Goal: Information Seeking & Learning: Find contact information

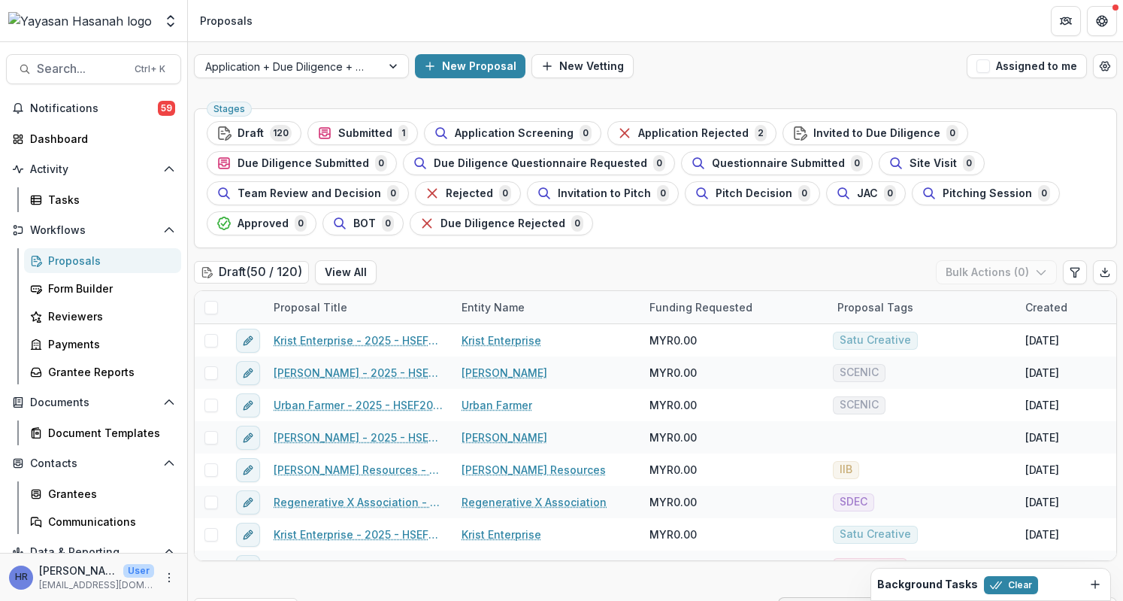
click at [59, 58] on button "Search... Ctrl + K" at bounding box center [93, 69] width 175 height 30
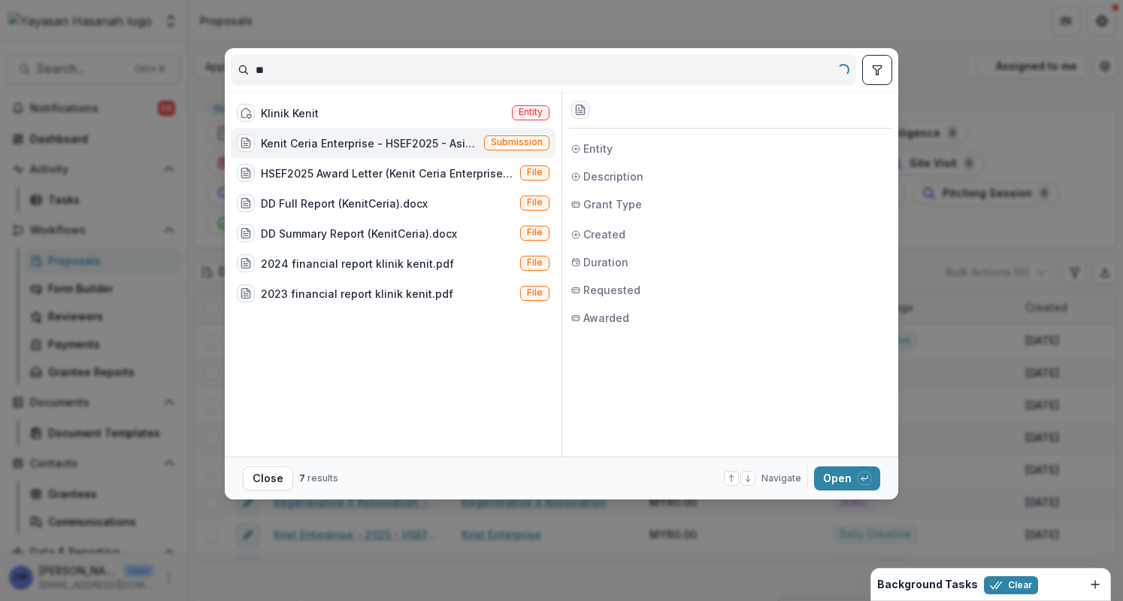
type input "*"
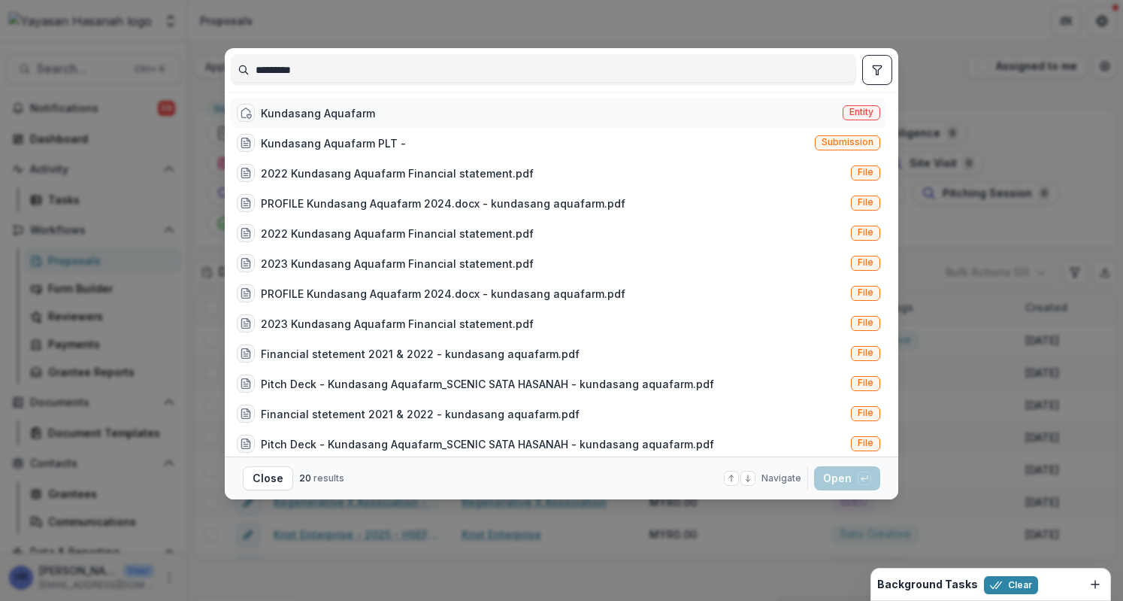
type input "*********"
click at [499, 109] on div "Kundasang Aquafarm Entity" at bounding box center [559, 113] width 656 height 30
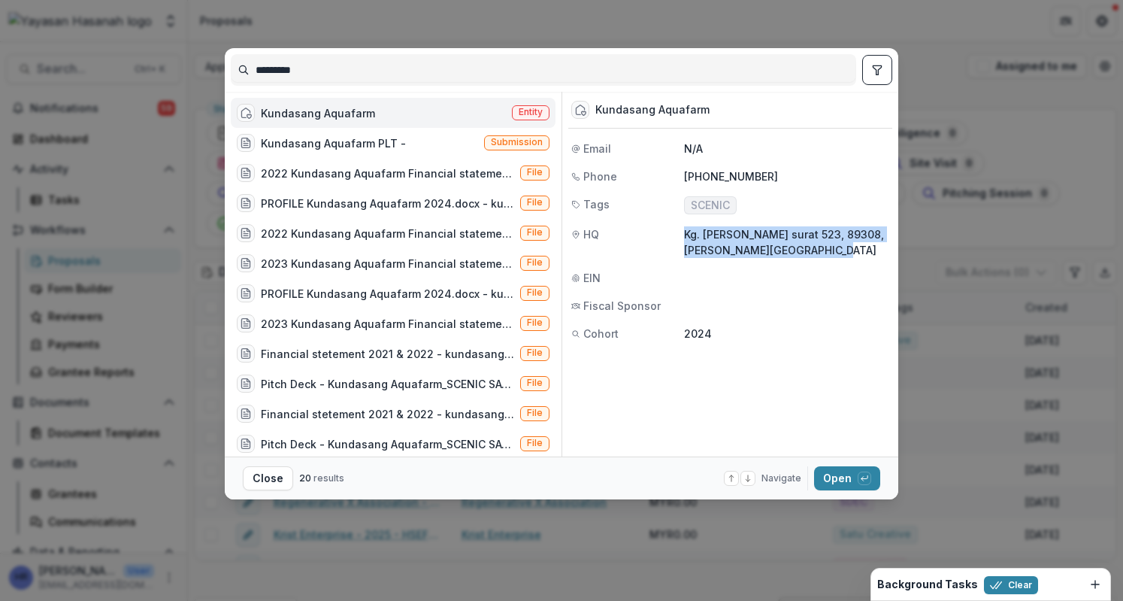
drag, startPoint x: 686, startPoint y: 235, endPoint x: 844, endPoint y: 256, distance: 160.0
click at [844, 256] on p "Kg. [PERSON_NAME] surat 523, 89308, [PERSON_NAME][GEOGRAPHIC_DATA]" at bounding box center [786, 242] width 205 height 32
copy p "Kg. [PERSON_NAME] surat 523, 89308, [PERSON_NAME][GEOGRAPHIC_DATA]"
click at [834, 484] on button "Open with enter key" at bounding box center [847, 478] width 66 height 24
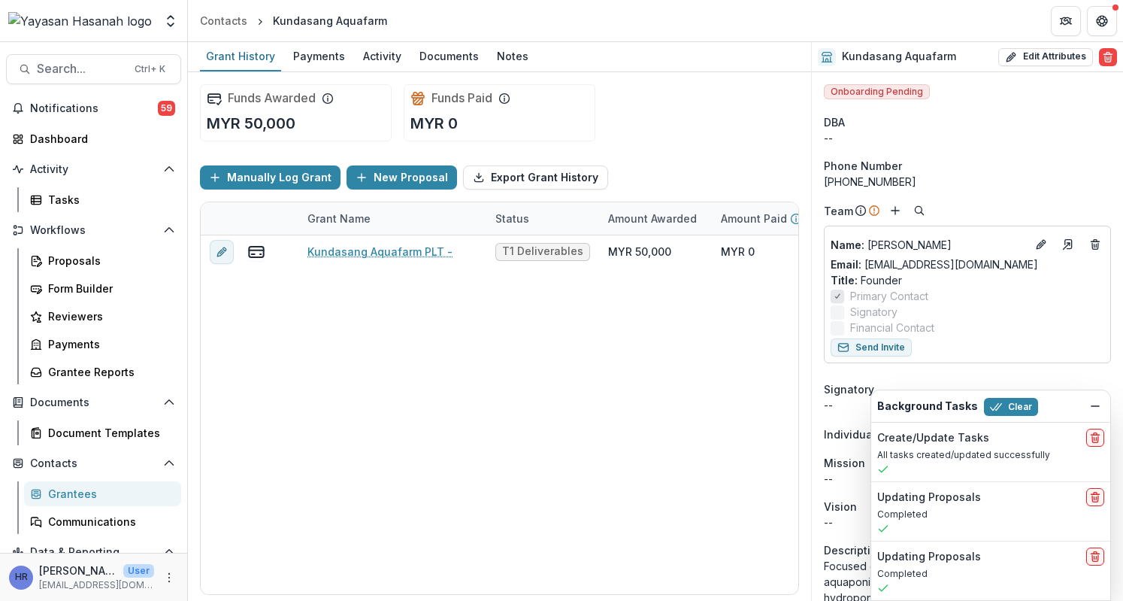
drag, startPoint x: 905, startPoint y: 178, endPoint x: 822, endPoint y: 179, distance: 82.7
copy div "[PHONE_NUMBER]"
drag, startPoint x: 1040, startPoint y: 259, endPoint x: 864, endPoint y: 261, distance: 175.9
click at [864, 261] on div "Email: [EMAIL_ADDRESS][DOMAIN_NAME]" at bounding box center [968, 264] width 274 height 16
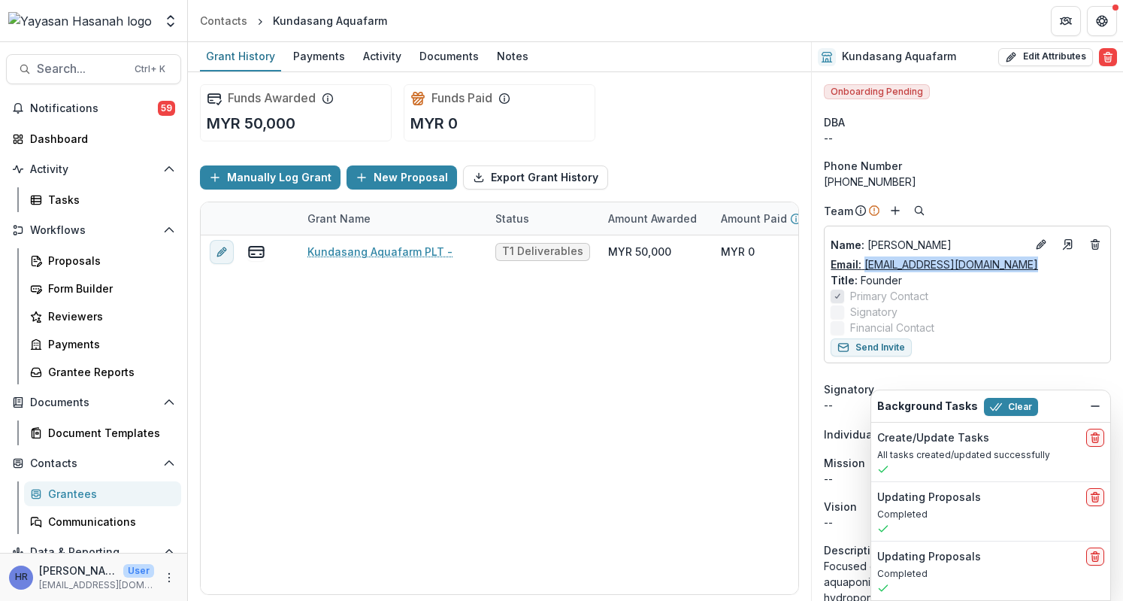
copy link "[EMAIL_ADDRESS][DOMAIN_NAME]"
click at [111, 63] on span "Search..." at bounding box center [81, 69] width 89 height 14
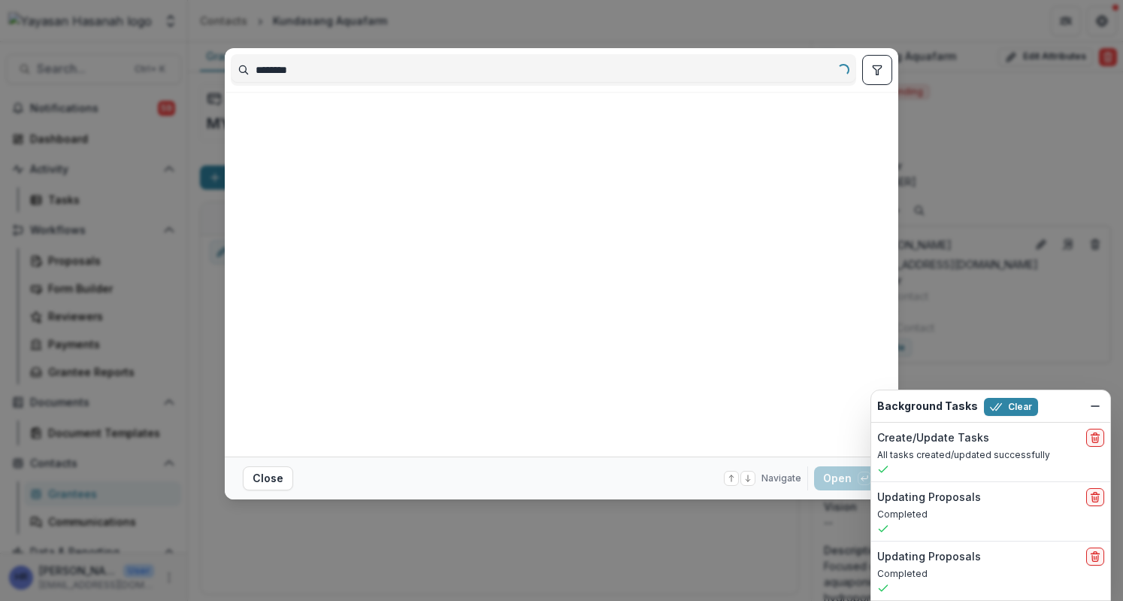
type input "********"
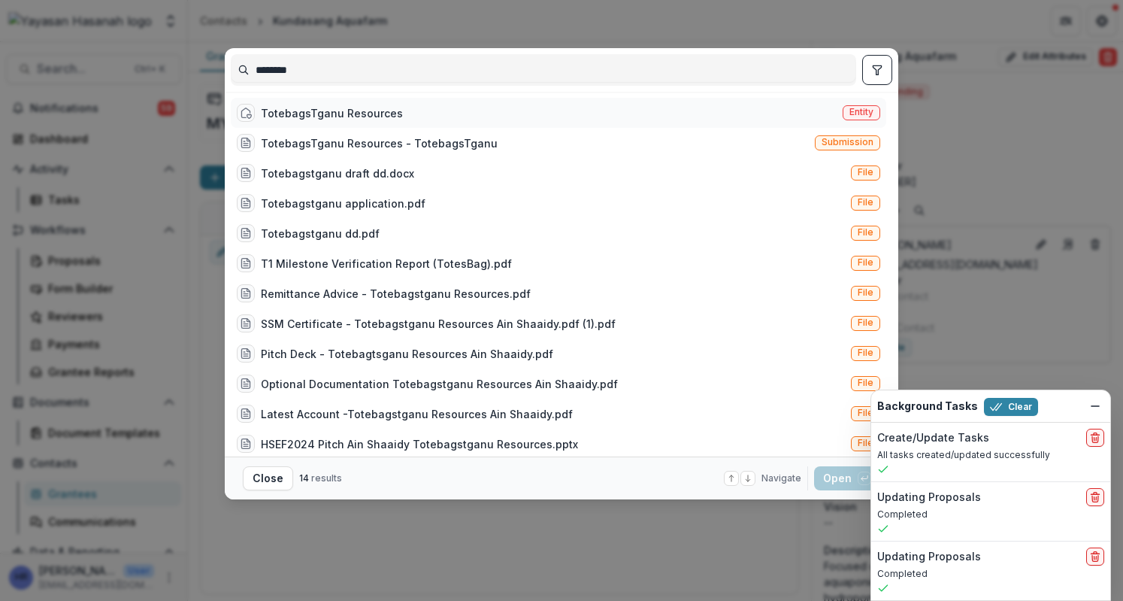
drag, startPoint x: 394, startPoint y: 114, endPoint x: 767, endPoint y: 121, distance: 373.0
drag, startPoint x: 767, startPoint y: 121, endPoint x: 489, endPoint y: 117, distance: 278.2
click at [489, 117] on div "TotebagsTganu Resources Entity" at bounding box center [559, 113] width 656 height 30
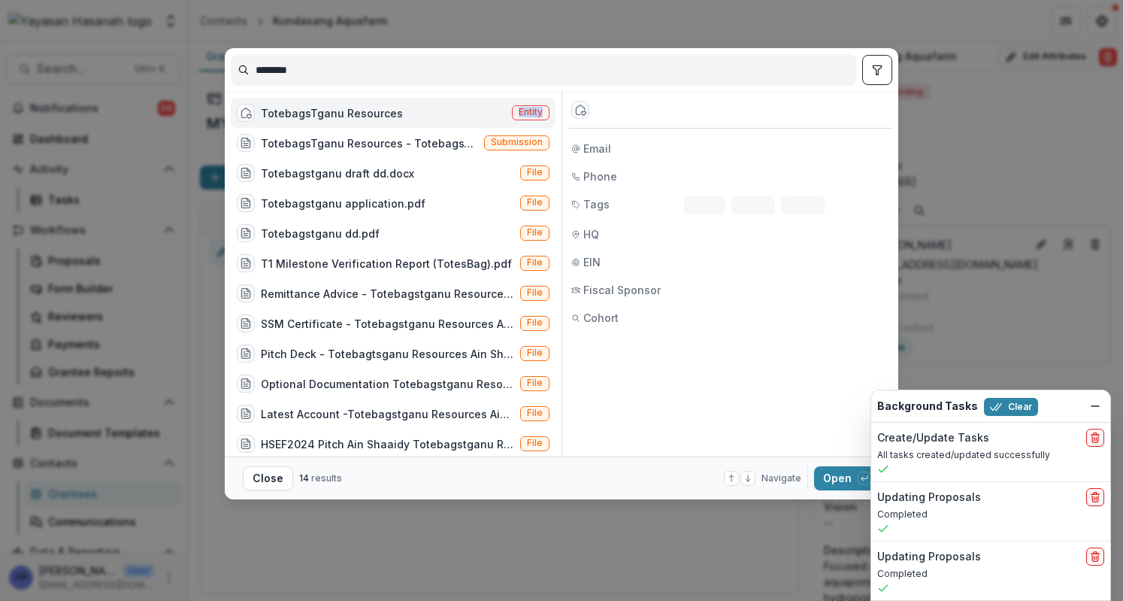
click at [489, 117] on div "TotebagsTganu Resources Entity" at bounding box center [393, 113] width 325 height 30
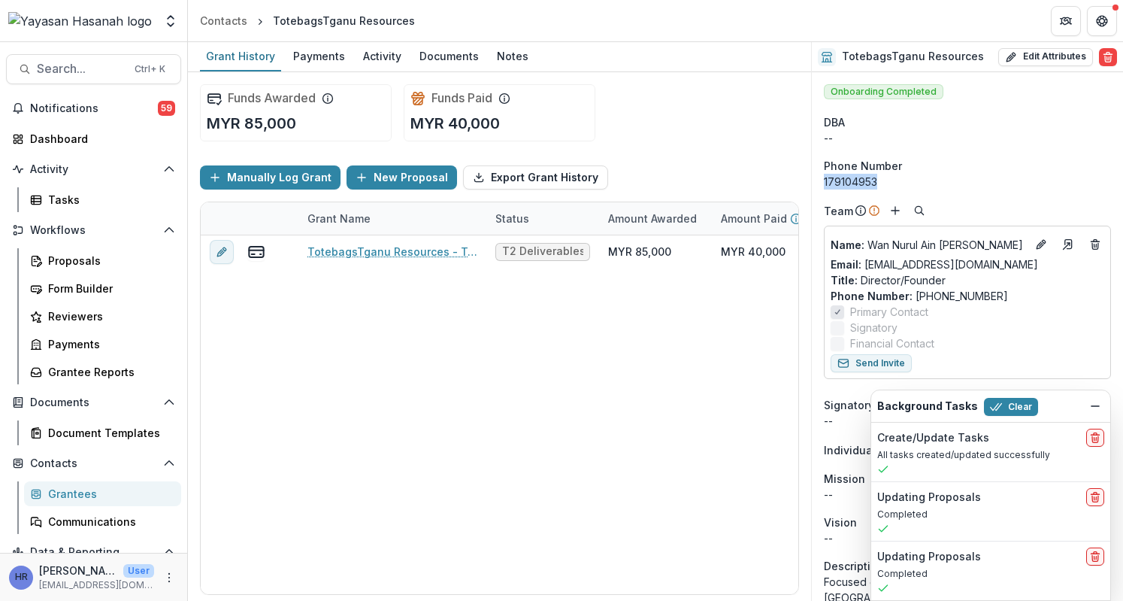
drag, startPoint x: 916, startPoint y: 180, endPoint x: 821, endPoint y: 174, distance: 95.0
copy div "179104953"
drag, startPoint x: 989, startPoint y: 272, endPoint x: 866, endPoint y: 268, distance: 123.4
click at [866, 268] on div "Email: [EMAIL_ADDRESS][DOMAIN_NAME]" at bounding box center [968, 264] width 274 height 16
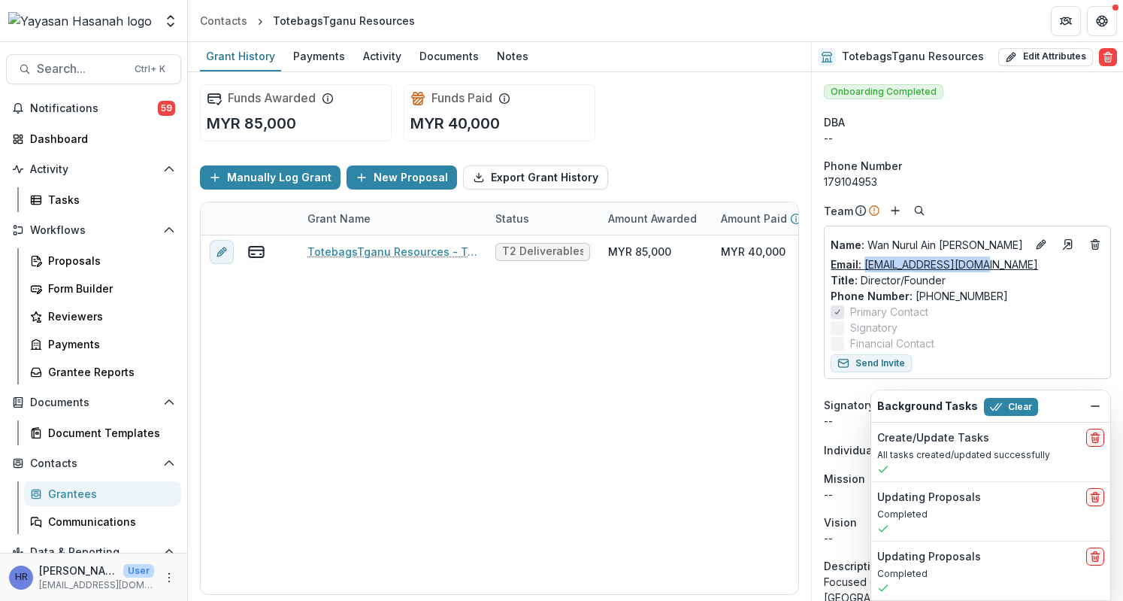
copy link "[EMAIL_ADDRESS][DOMAIN_NAME]"
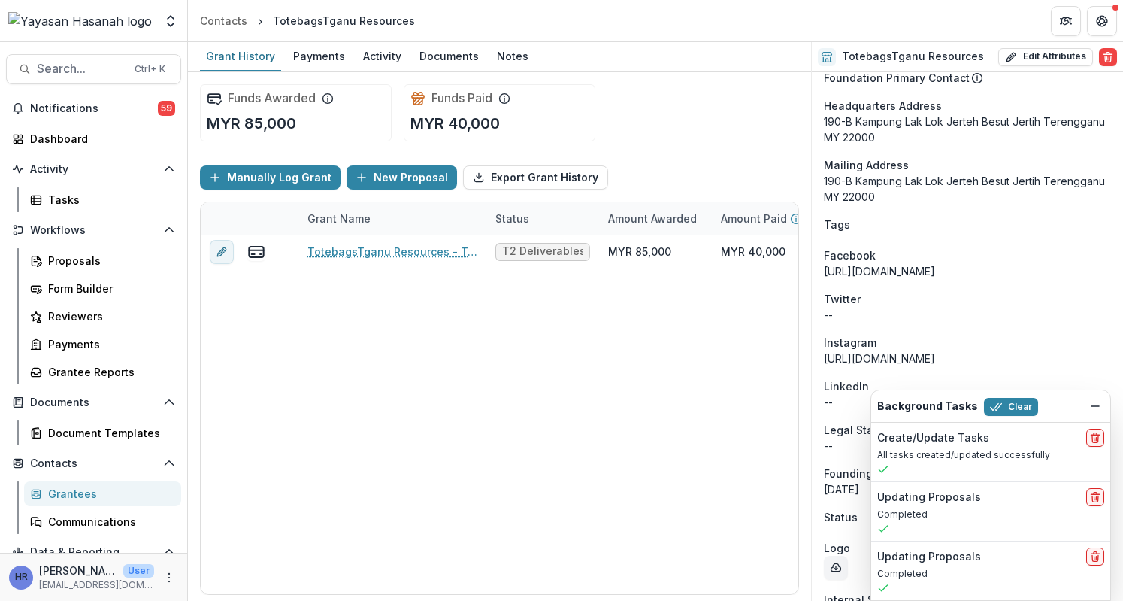
scroll to position [845, 0]
drag, startPoint x: 893, startPoint y: 133, endPoint x: 825, endPoint y: 109, distance: 71.8
click at [825, 113] on div "190-B Kampung Lak Lok Jerteh Besut Jertih Terengganu MY 22000" at bounding box center [967, 129] width 287 height 32
copy div "190-B Kampung Lak Lok Jerteh Besut Jertih Terengganu MY 22000"
click at [937, 247] on div "Facebook" at bounding box center [967, 255] width 287 height 16
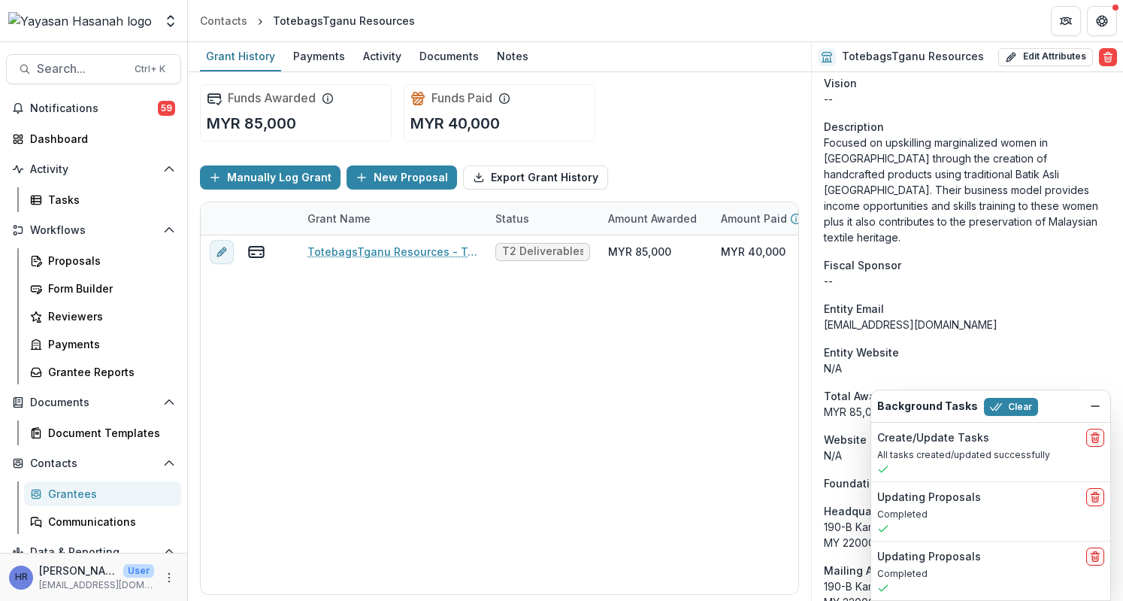
scroll to position [440, 0]
click at [937, 150] on p "Focused on upskilling marginalized women in [GEOGRAPHIC_DATA] through the creat…" at bounding box center [967, 189] width 287 height 111
click at [92, 73] on span "Search..." at bounding box center [81, 69] width 89 height 14
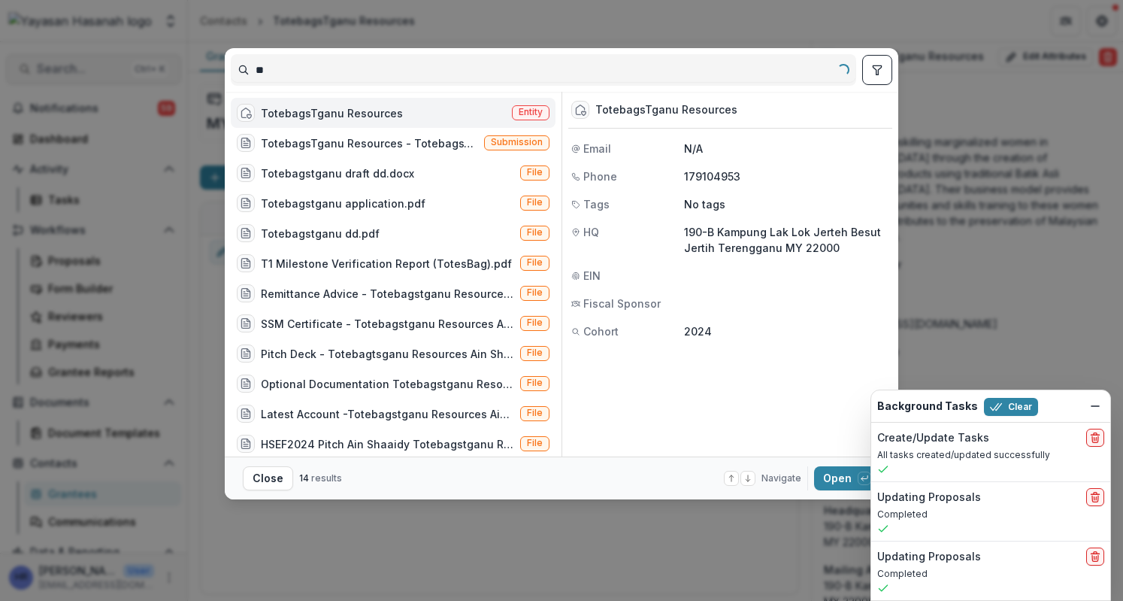
type input "*"
type input "**********"
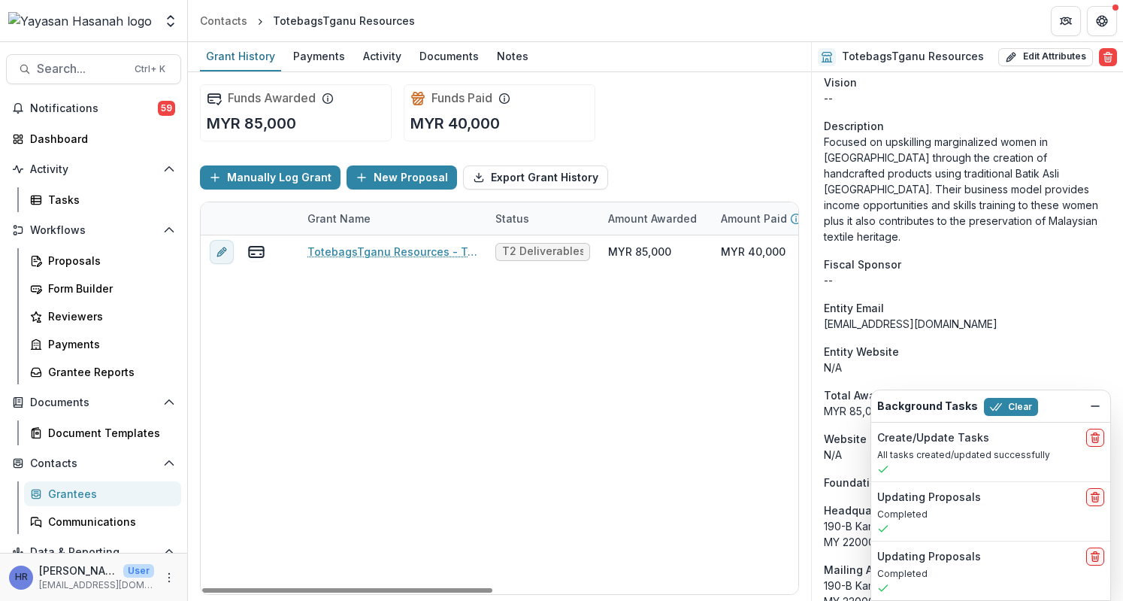
click at [59, 52] on div "Search... Ctrl + K Notifications 59 Dashboard Activity Tasks Workflows Proposal…" at bounding box center [94, 321] width 188 height 559
click at [69, 67] on span "Search..." at bounding box center [81, 69] width 89 height 14
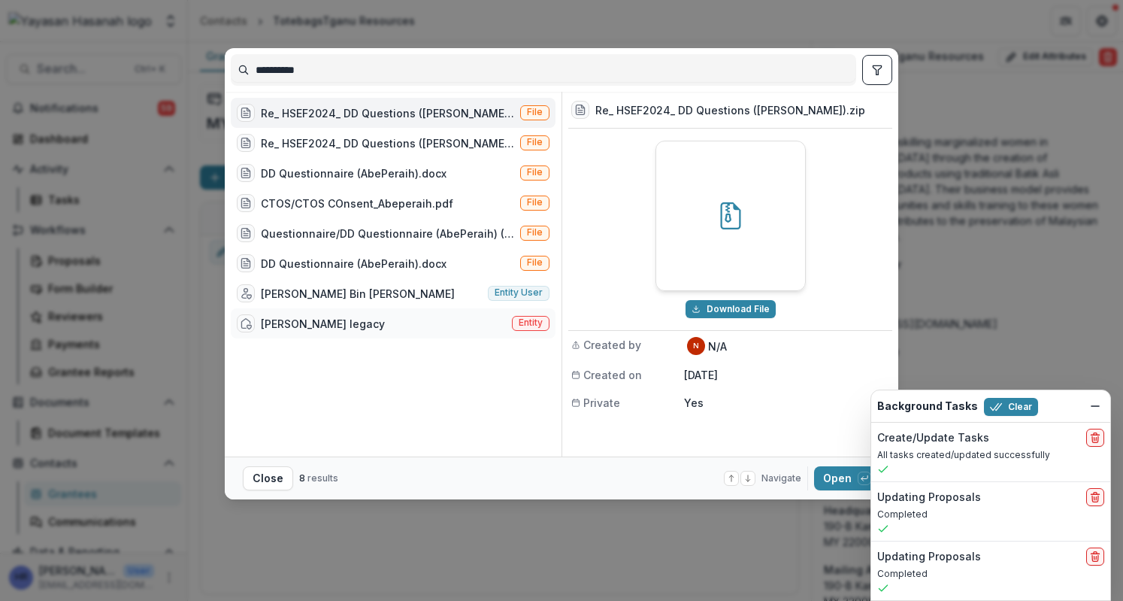
click at [391, 321] on div "[PERSON_NAME] legacy Entity" at bounding box center [393, 323] width 325 height 30
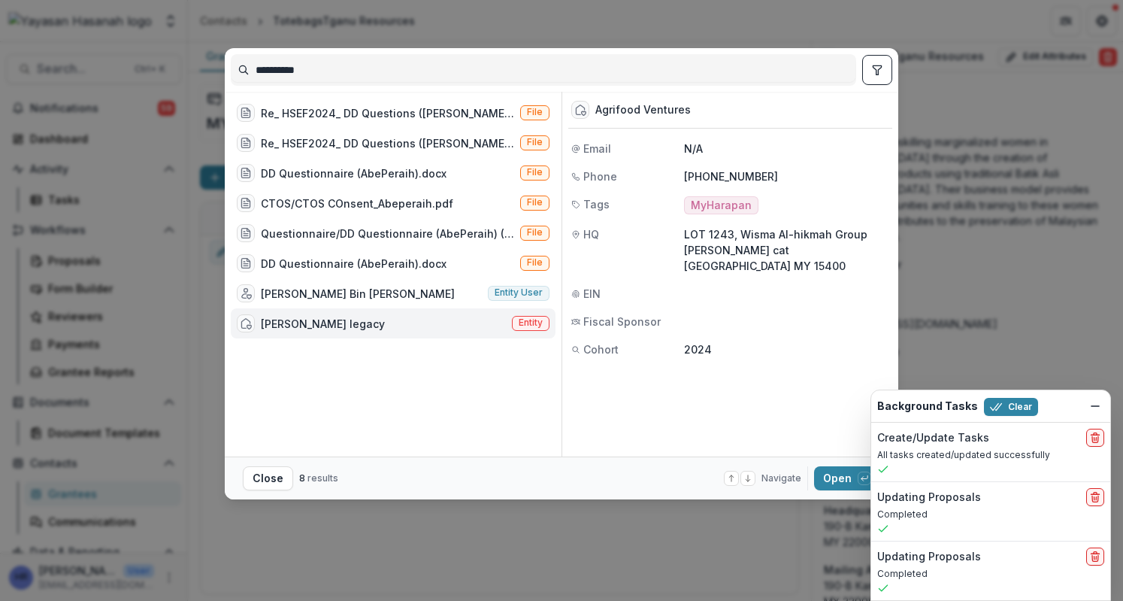
drag, startPoint x: 686, startPoint y: 232, endPoint x: 791, endPoint y: 276, distance: 113.2
click at [791, 274] on p "LOT 1243, Wisma Al-hikmah Group [PERSON_NAME] cat [GEOGRAPHIC_DATA] MY 15400" at bounding box center [786, 249] width 205 height 47
copy p "LOT 1243, Wisma Al-hikmah Group [PERSON_NAME] cat [GEOGRAPHIC_DATA] MY 15400"
drag, startPoint x: 771, startPoint y: 175, endPoint x: 677, endPoint y: 162, distance: 95.7
click at [677, 162] on div "Agrifood Ventures Email N/A Phone [PHONE_NUMBER] Tags MyHarapan HQ LOT [GEOGRAP…" at bounding box center [730, 227] width 324 height 271
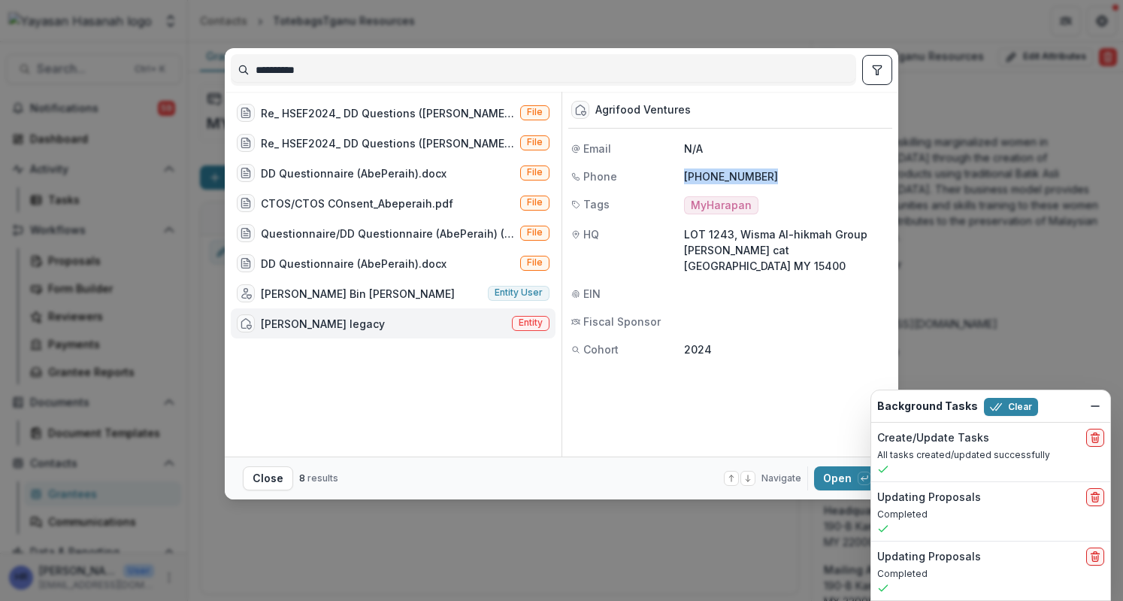
copy div "[PHONE_NUMBER]"
click at [827, 479] on button "Open with enter key" at bounding box center [847, 478] width 66 height 24
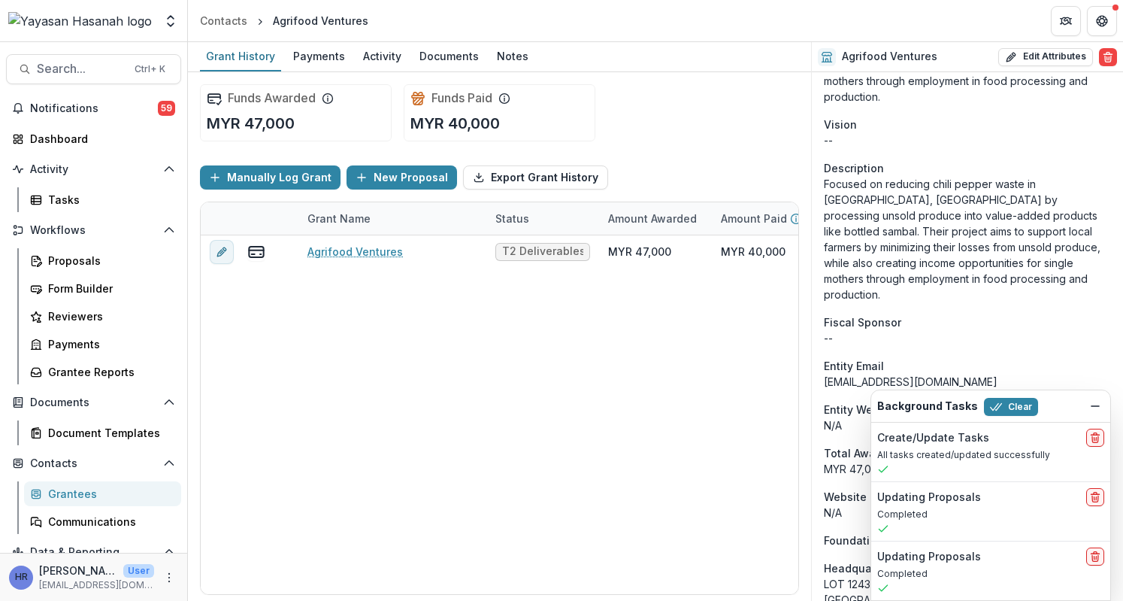
scroll to position [516, 0]
click at [977, 319] on div "Onboarding Completed DBA [PERSON_NAME] legacy Phone Number [PHONE_NUMBER] Team …" at bounding box center [967, 366] width 311 height 1621
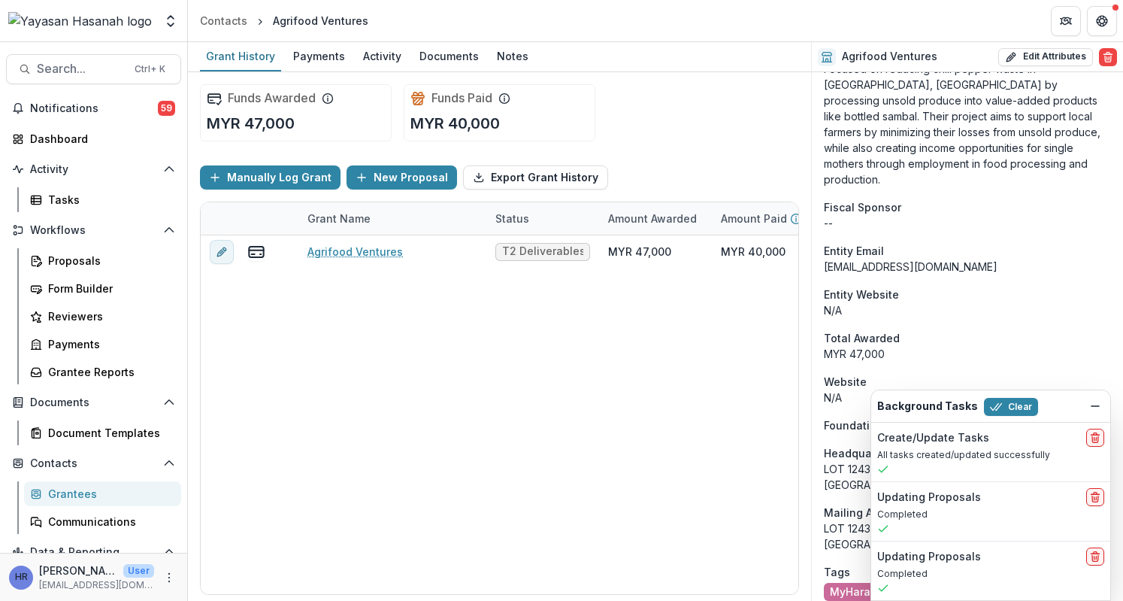
scroll to position [631, 0]
drag, startPoint x: 825, startPoint y: 235, endPoint x: 1028, endPoint y: 240, distance: 203.0
click at [1028, 258] on div "[EMAIL_ADDRESS][DOMAIN_NAME]" at bounding box center [967, 266] width 287 height 16
copy div "[EMAIL_ADDRESS][DOMAIN_NAME]"
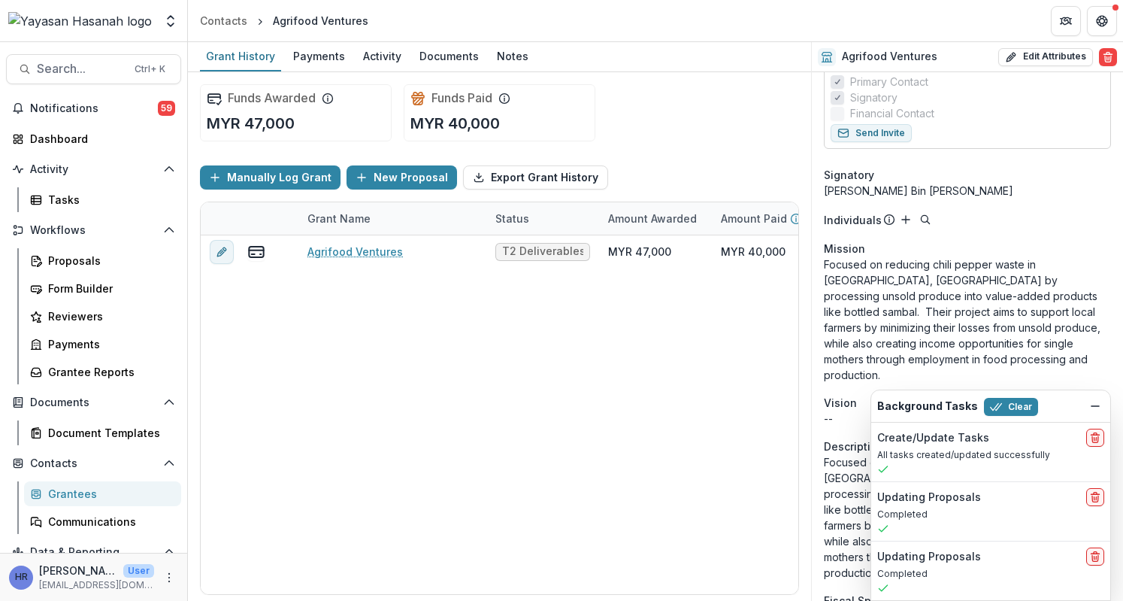
scroll to position [226, 0]
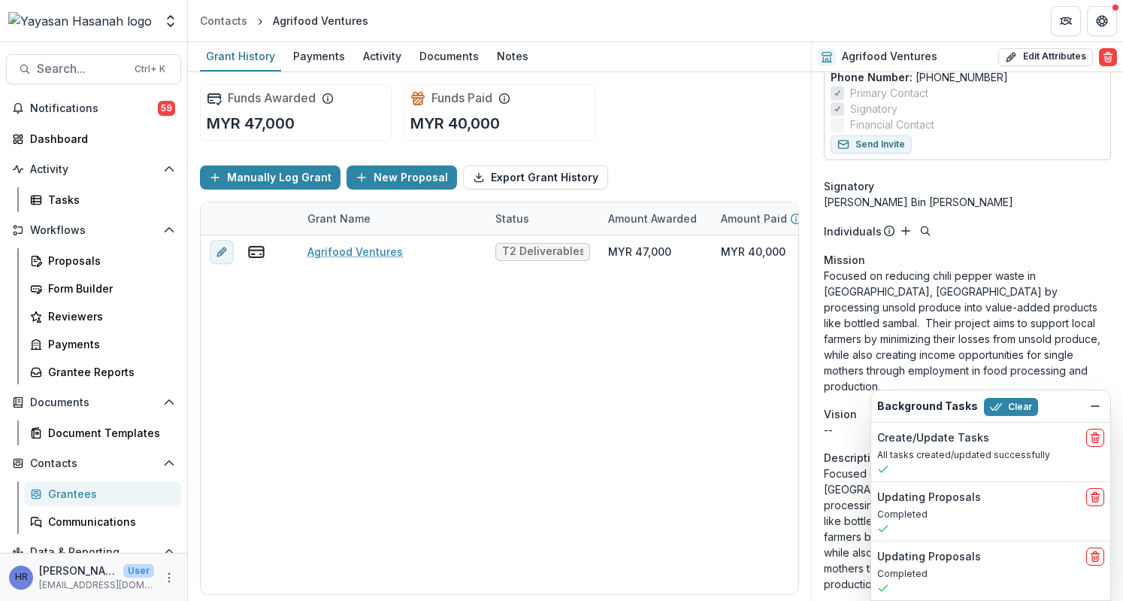
drag, startPoint x: 1029, startPoint y: 197, endPoint x: 819, endPoint y: 201, distance: 210.5
copy div "[PERSON_NAME] Bin [PERSON_NAME]"
click at [83, 52] on div "Search... Ctrl + K Notifications 59 Dashboard Activity Tasks Workflows Proposal…" at bounding box center [94, 321] width 188 height 559
click at [80, 78] on button "Search... Ctrl + K" at bounding box center [93, 69] width 175 height 30
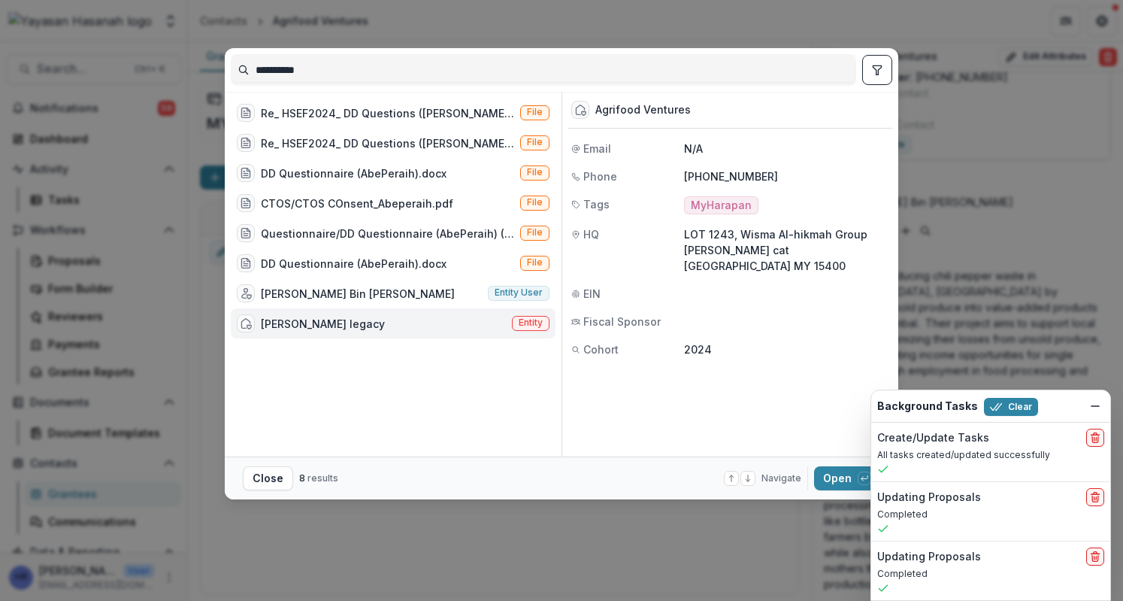
drag, startPoint x: 453, startPoint y: 71, endPoint x: 250, endPoint y: 59, distance: 202.6
click at [250, 59] on input "**********" at bounding box center [544, 70] width 624 height 24
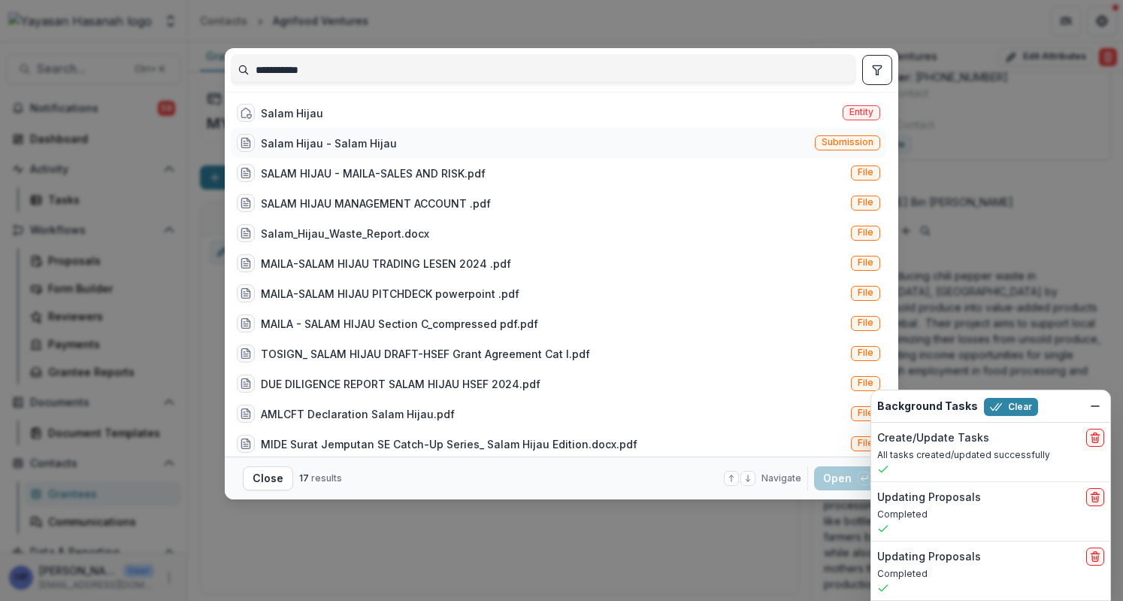
type input "**********"
click at [616, 137] on div "Salam Hijau - Salam Hijau Submission" at bounding box center [559, 143] width 656 height 30
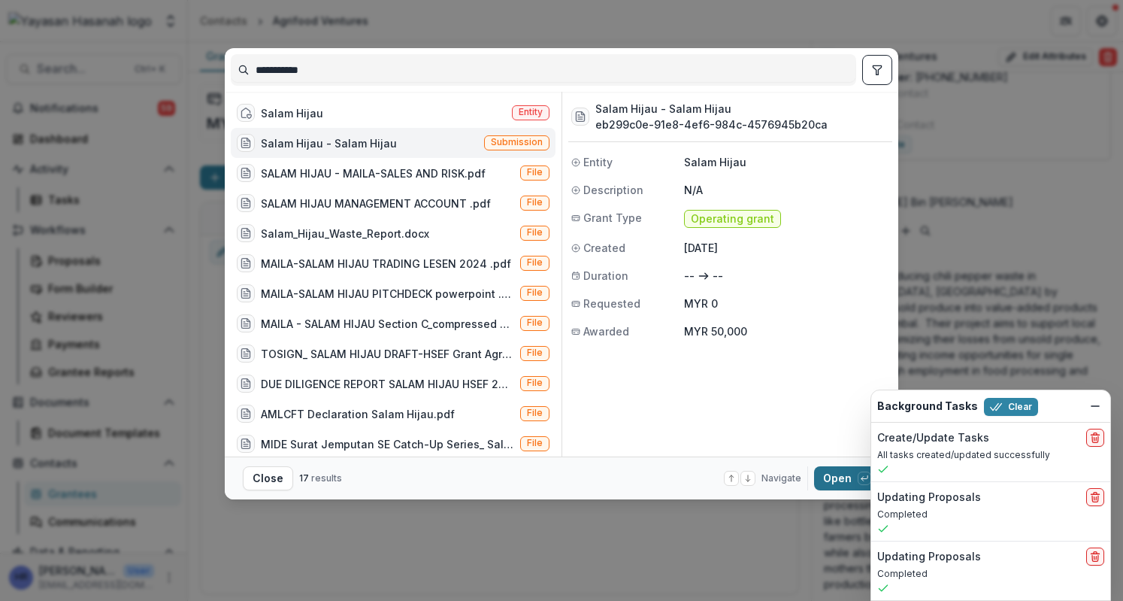
click at [831, 483] on button "Open with enter key" at bounding box center [847, 478] width 66 height 24
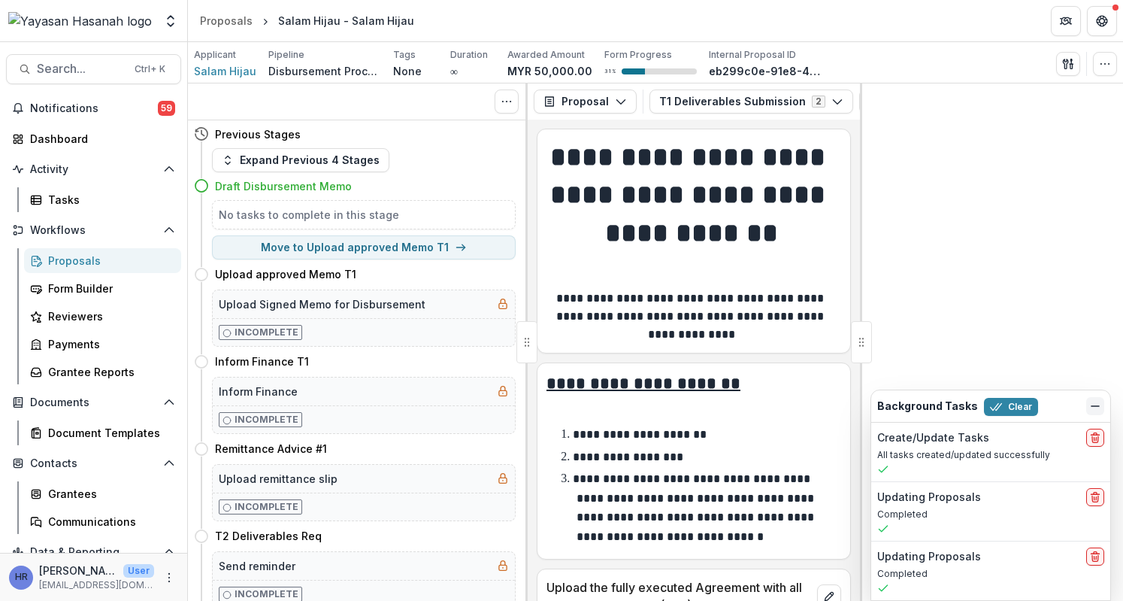
click at [1099, 411] on icon "Dismiss" at bounding box center [1095, 406] width 12 height 12
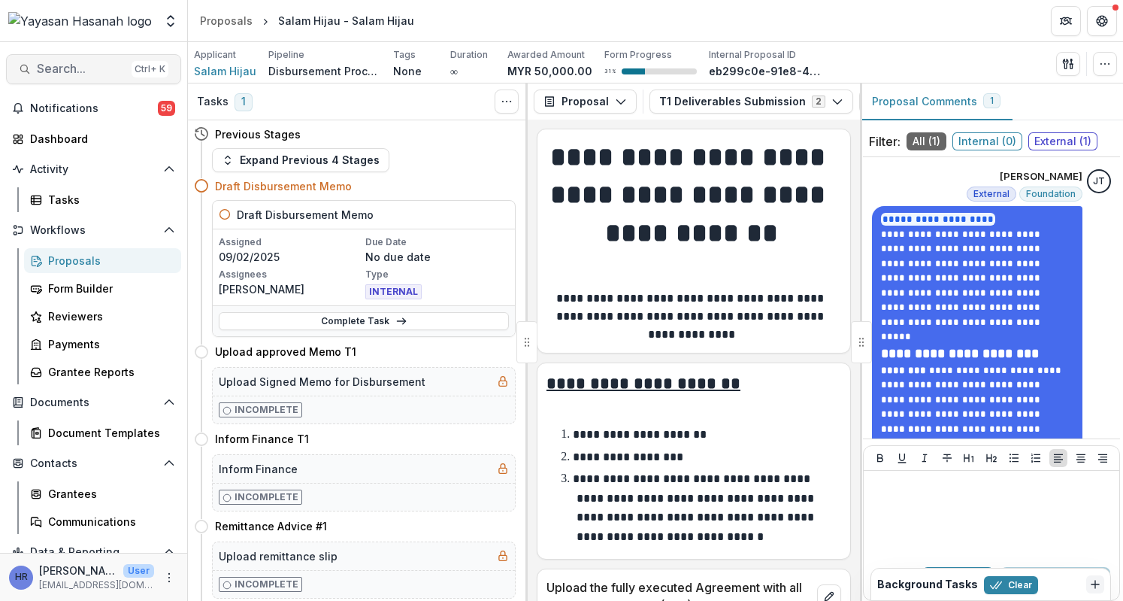
click at [59, 62] on span "Search..." at bounding box center [81, 69] width 89 height 14
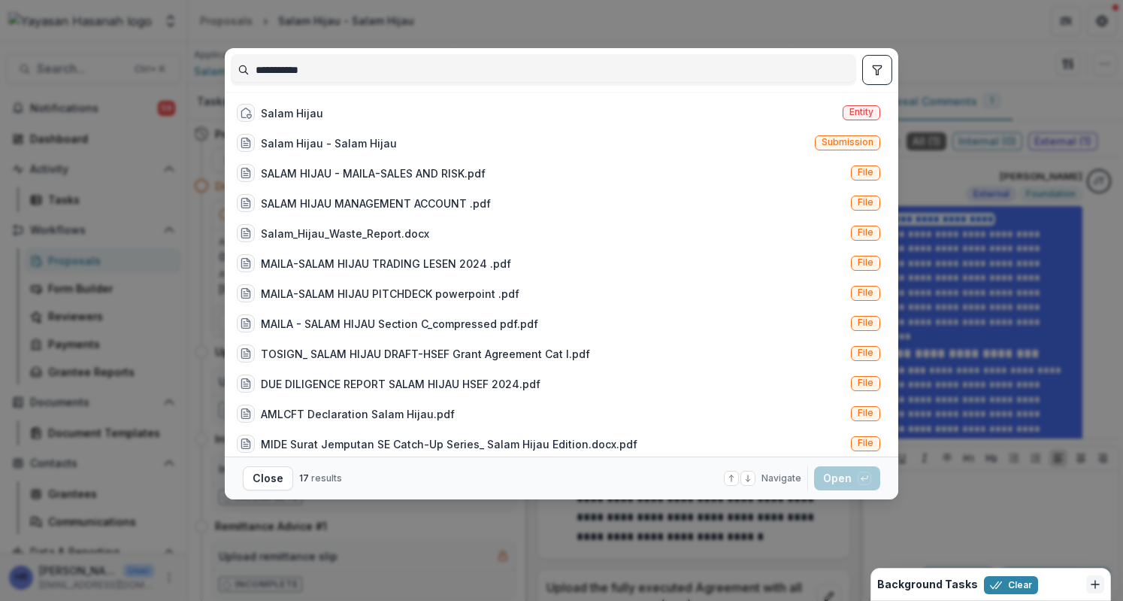
type input "**********"
click at [668, 121] on div "Salam Hijau Entity" at bounding box center [559, 113] width 656 height 30
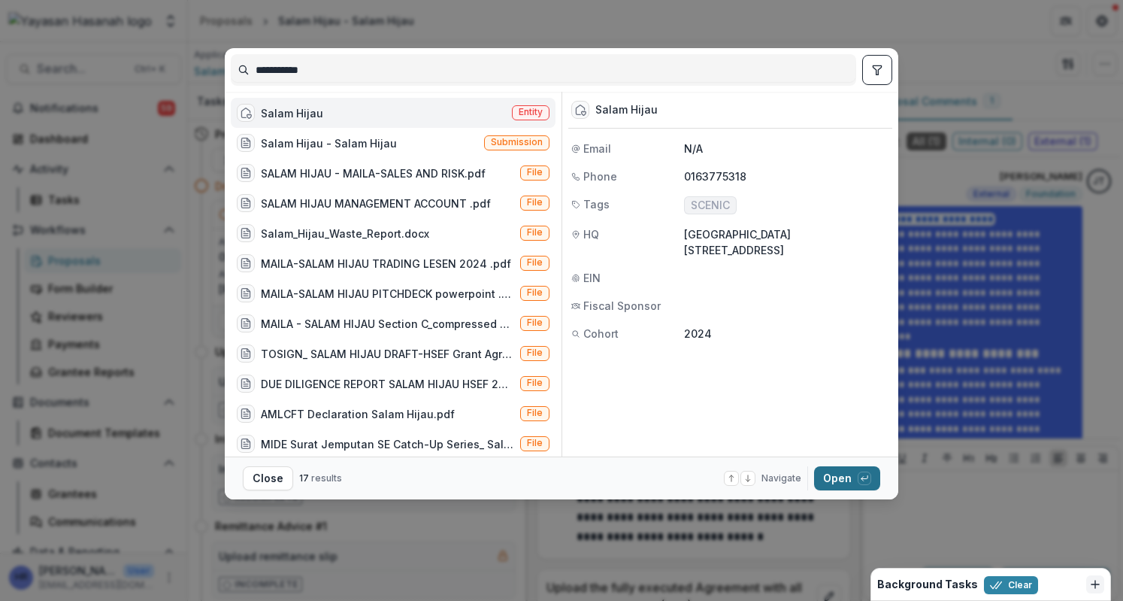
click at [828, 466] on button "Open with enter key" at bounding box center [847, 478] width 66 height 24
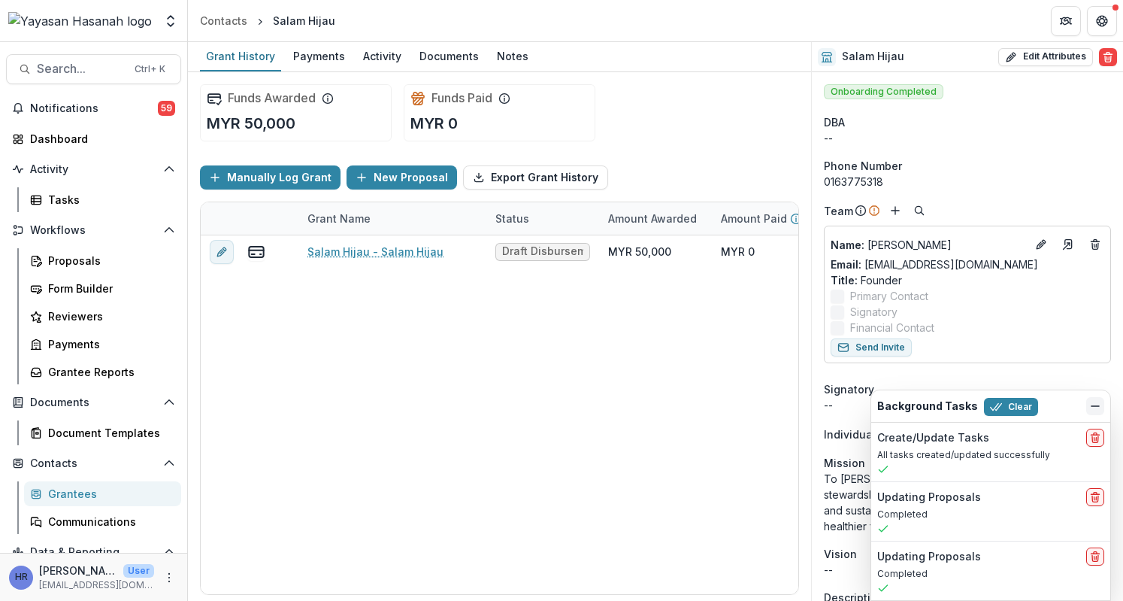
click at [1095, 405] on icon "Dismiss" at bounding box center [1095, 406] width 12 height 12
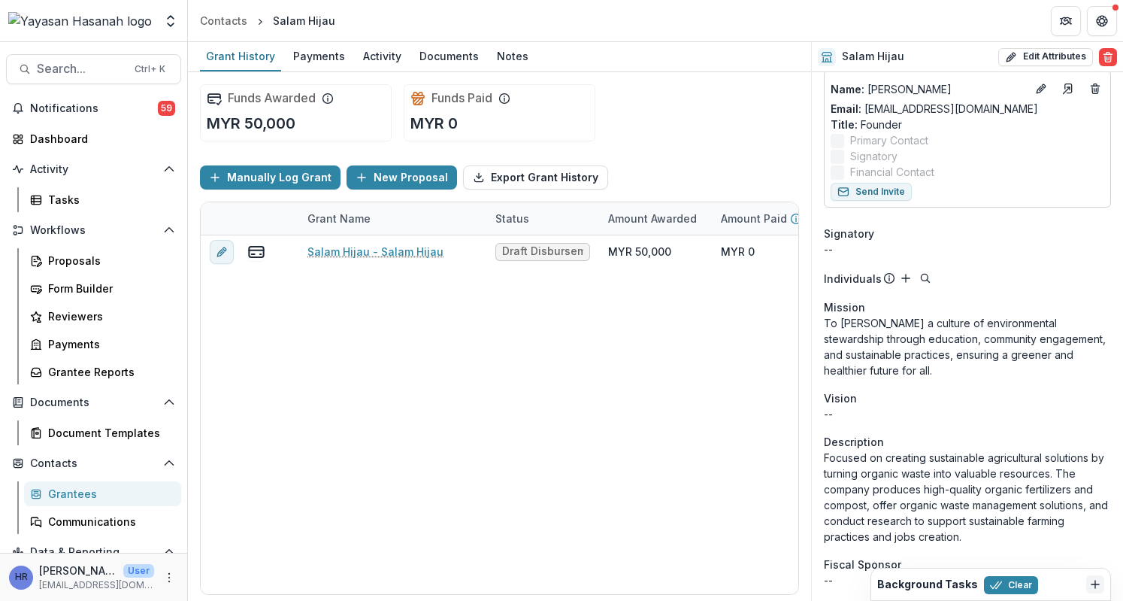
scroll to position [149, 0]
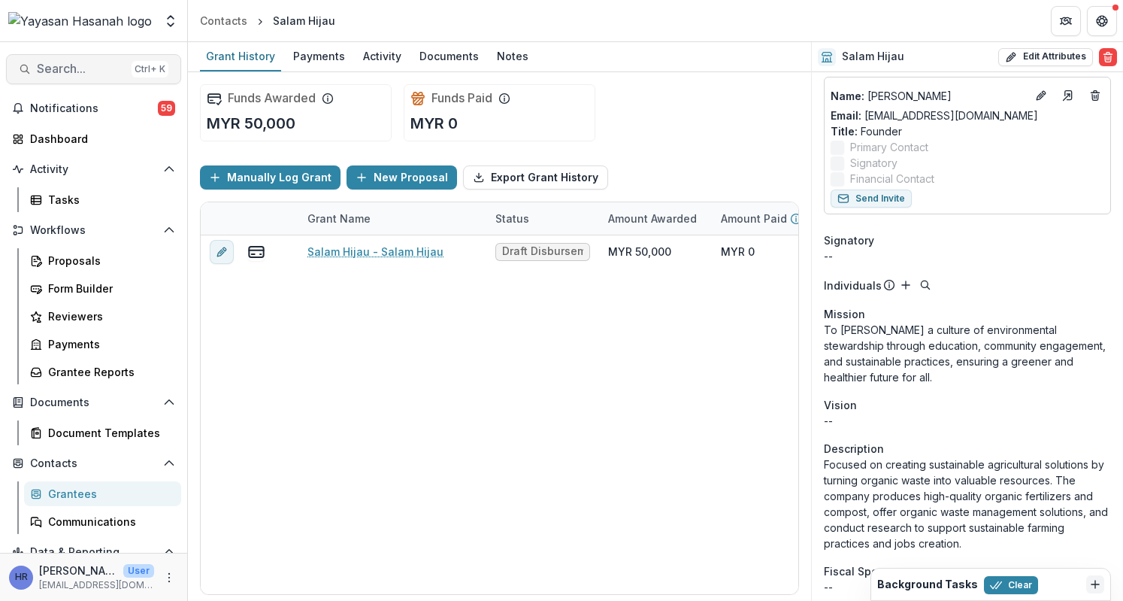
click at [50, 72] on span "Search..." at bounding box center [81, 69] width 89 height 14
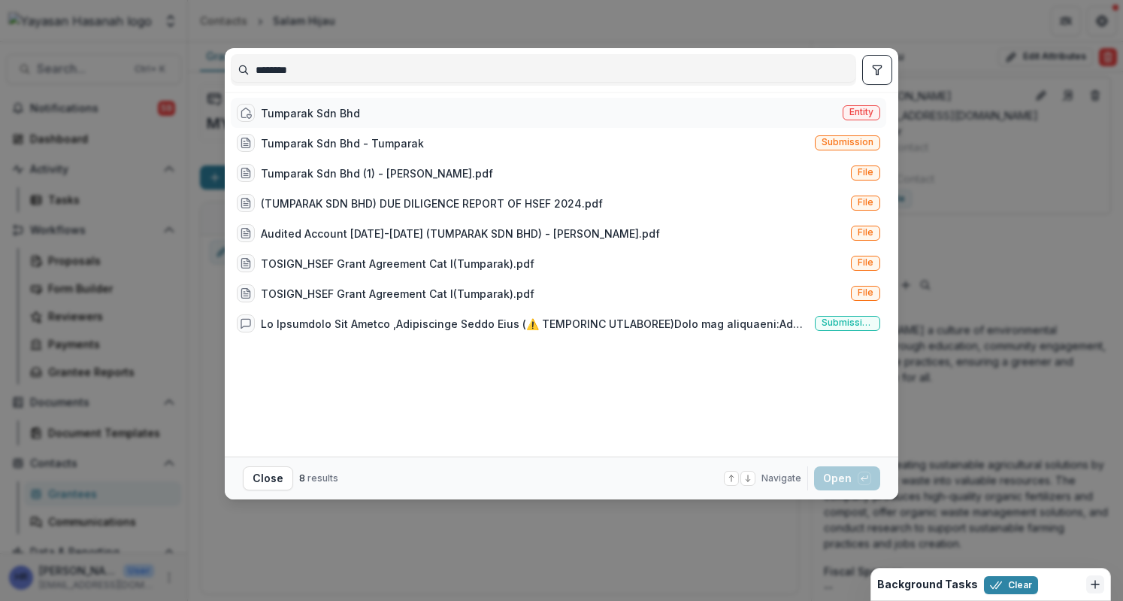
type input "********"
click at [595, 112] on div "Tumparak Sdn Bhd Entity" at bounding box center [559, 113] width 656 height 30
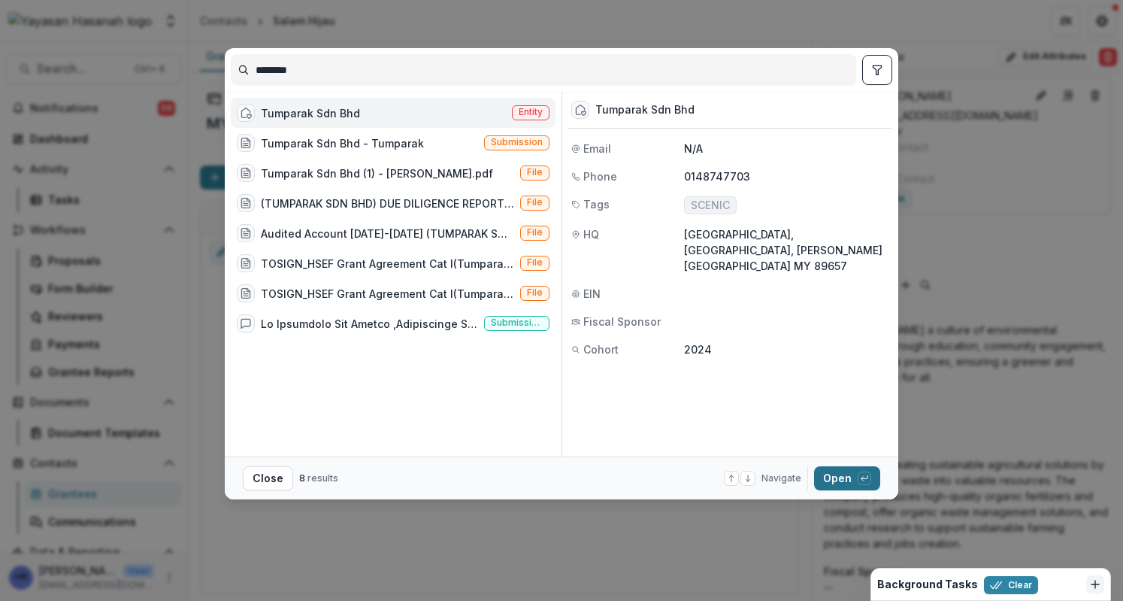
click at [837, 472] on button "Open with enter key" at bounding box center [847, 478] width 66 height 24
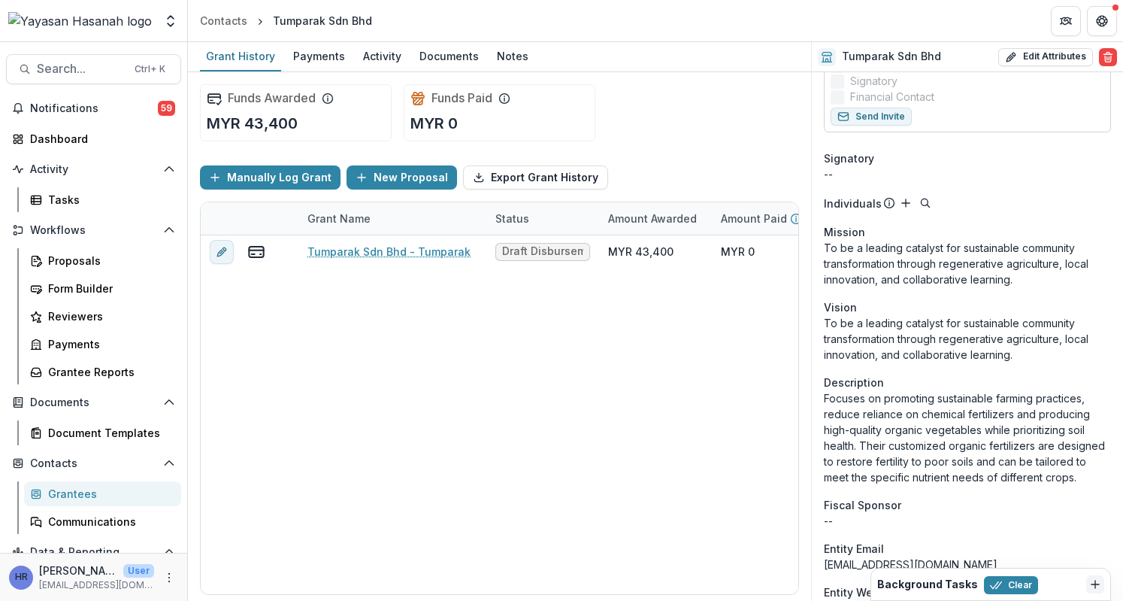
scroll to position [250, 0]
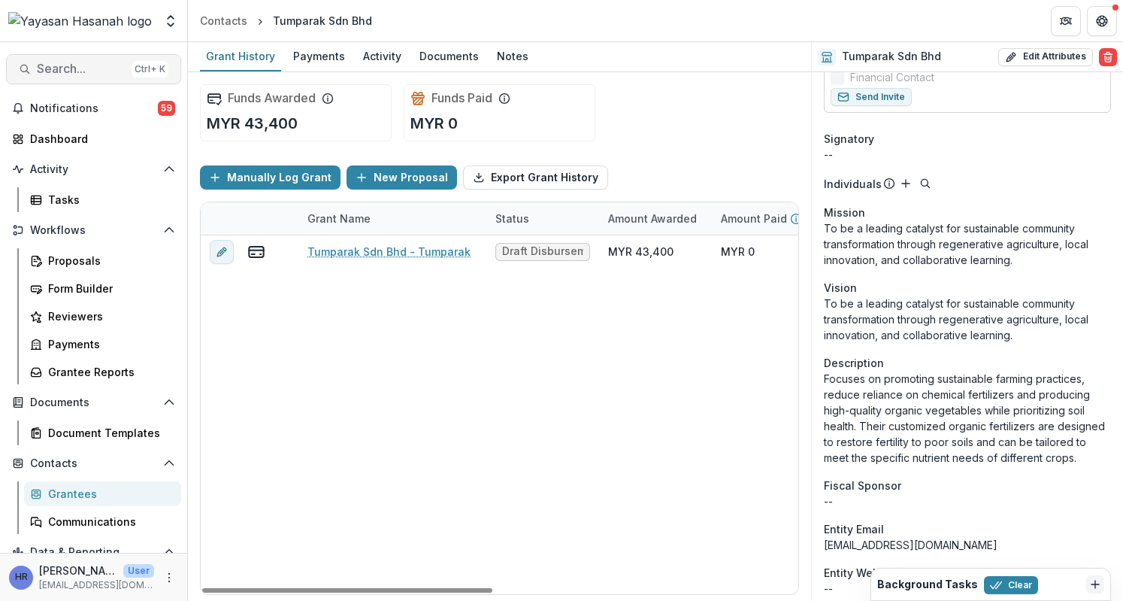
click at [79, 65] on span "Search..." at bounding box center [81, 69] width 89 height 14
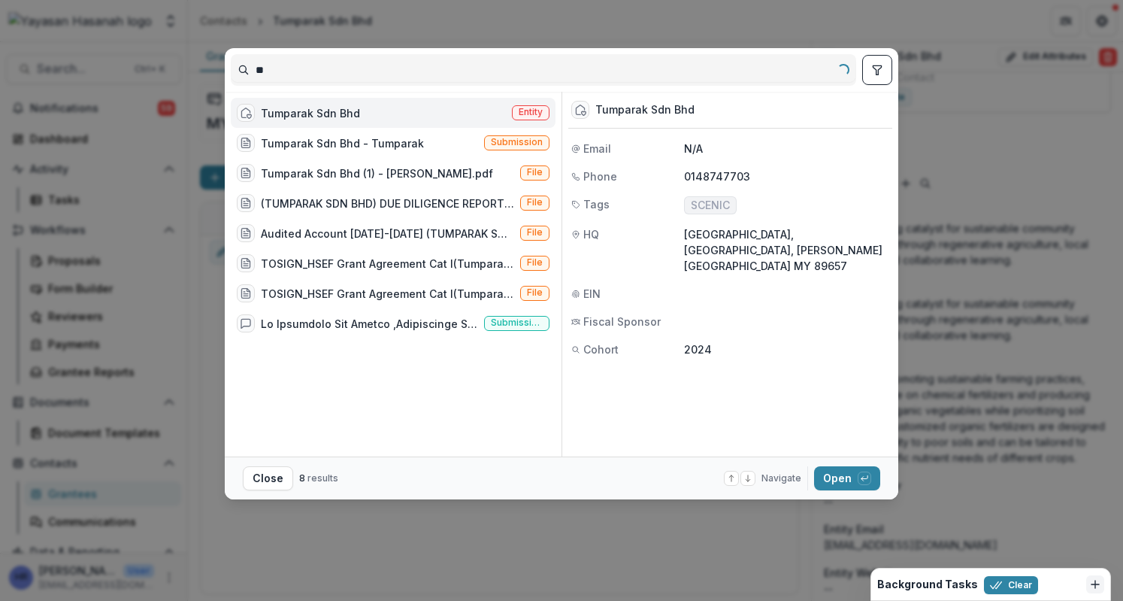
type input "*"
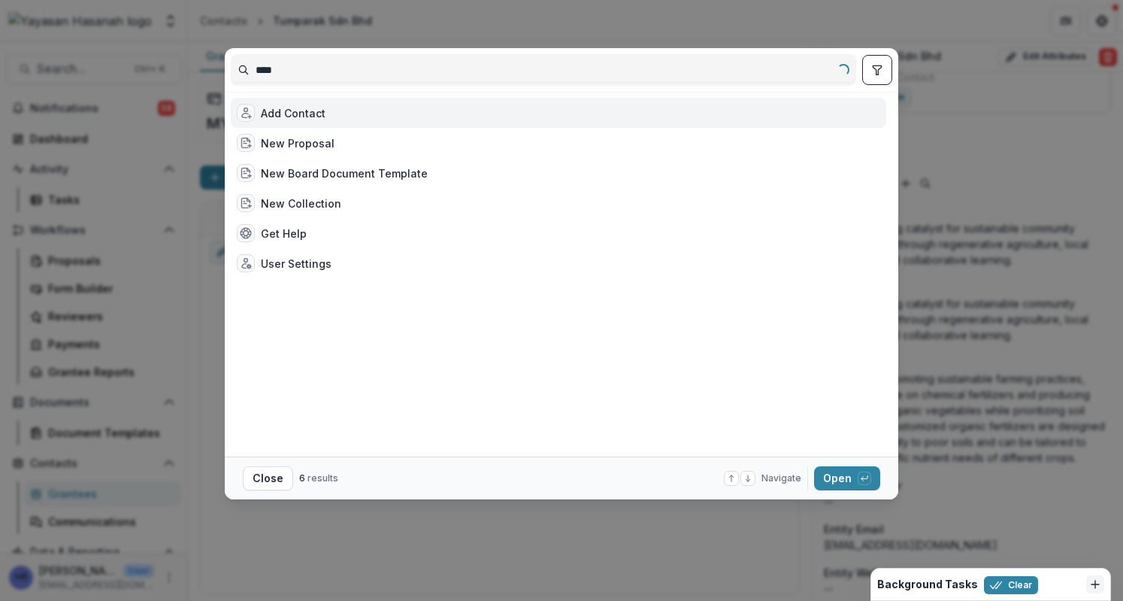
type input "*****"
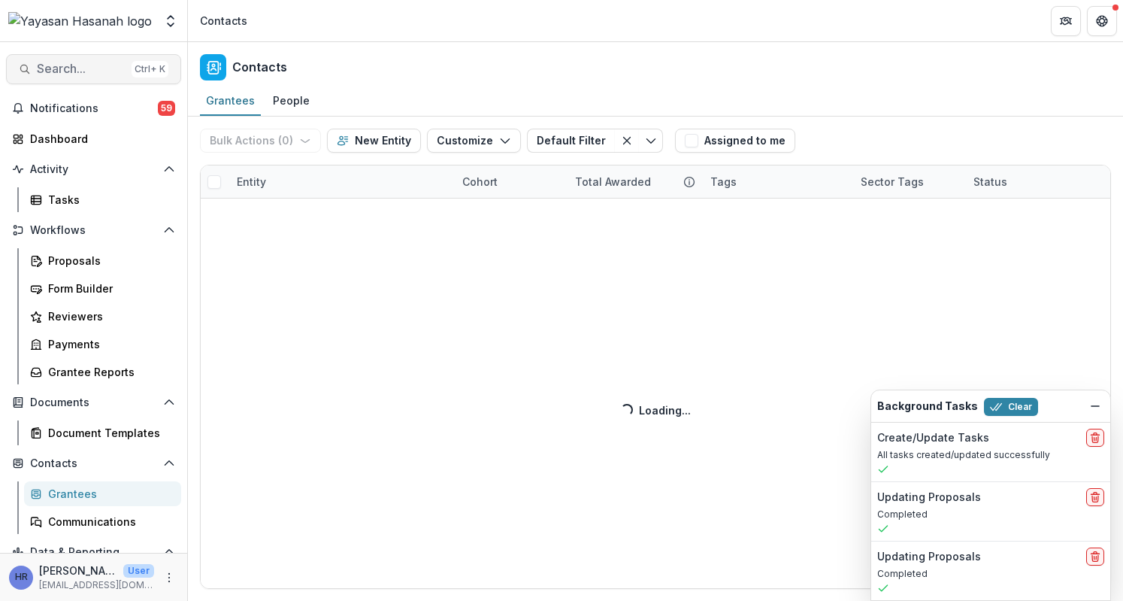
click at [75, 64] on span "Search..." at bounding box center [81, 69] width 89 height 14
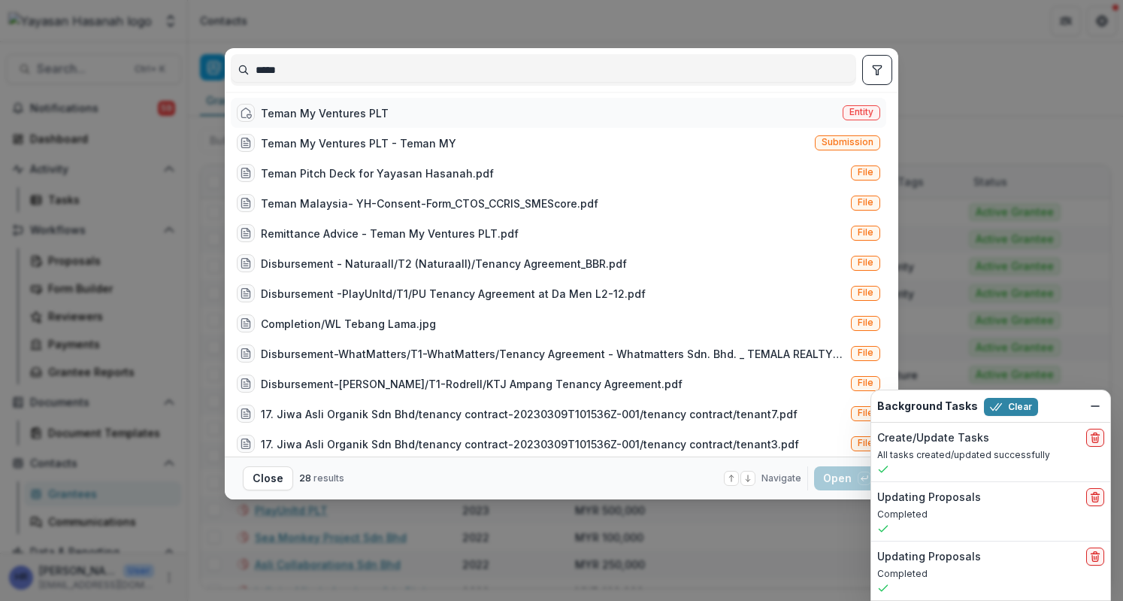
type input "*****"
click at [484, 111] on div "Teman My Ventures PLT Entity" at bounding box center [559, 113] width 656 height 30
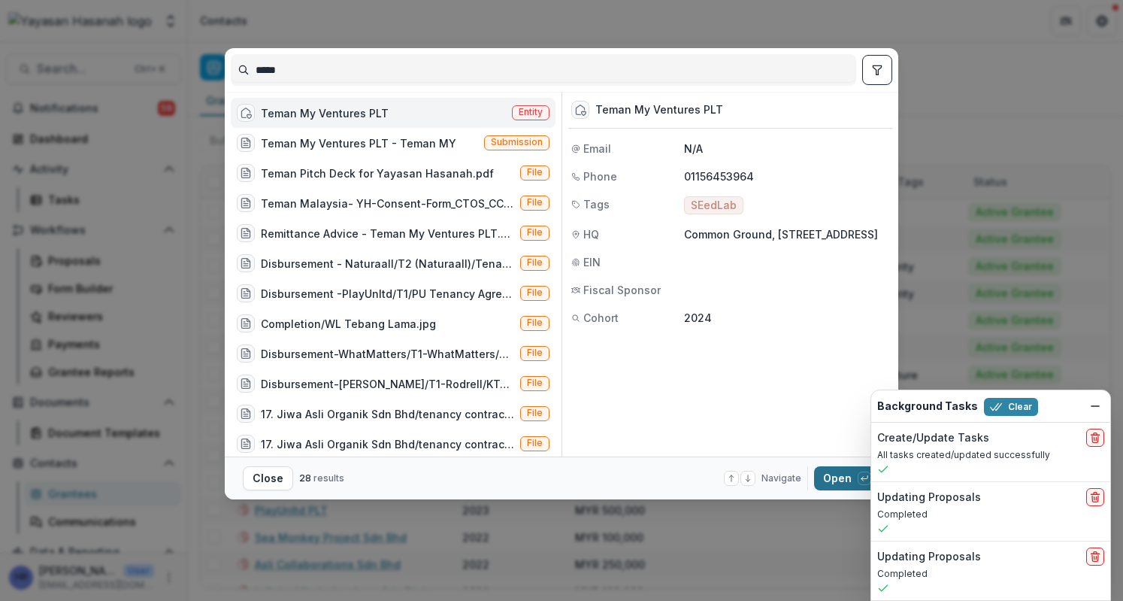
click at [833, 472] on button "Open with enter key" at bounding box center [847, 478] width 66 height 24
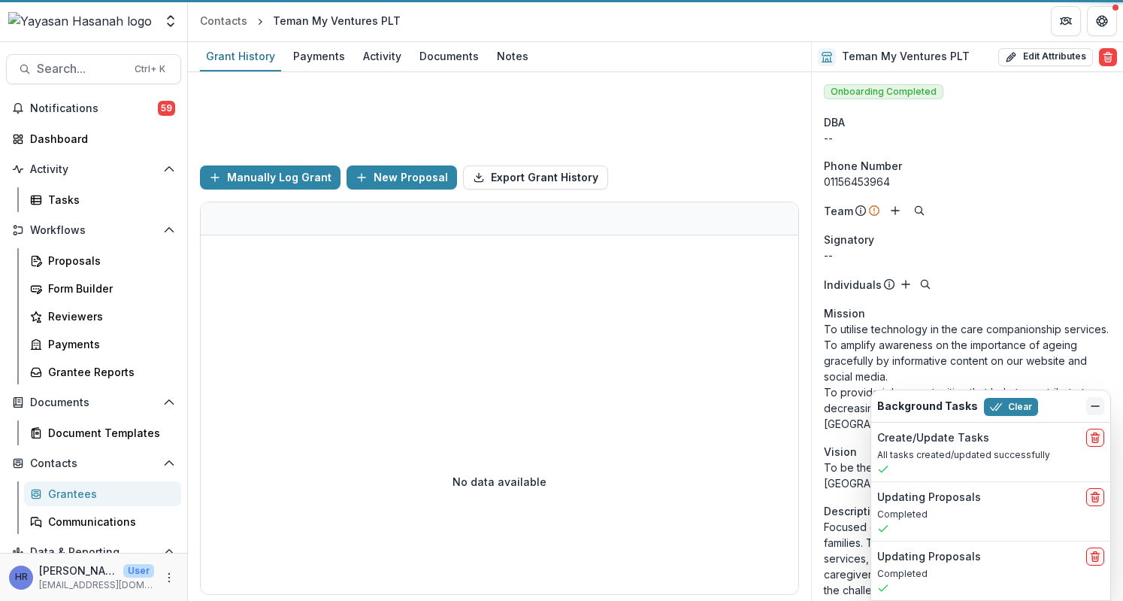
click at [1095, 411] on icon "Dismiss" at bounding box center [1095, 406] width 12 height 12
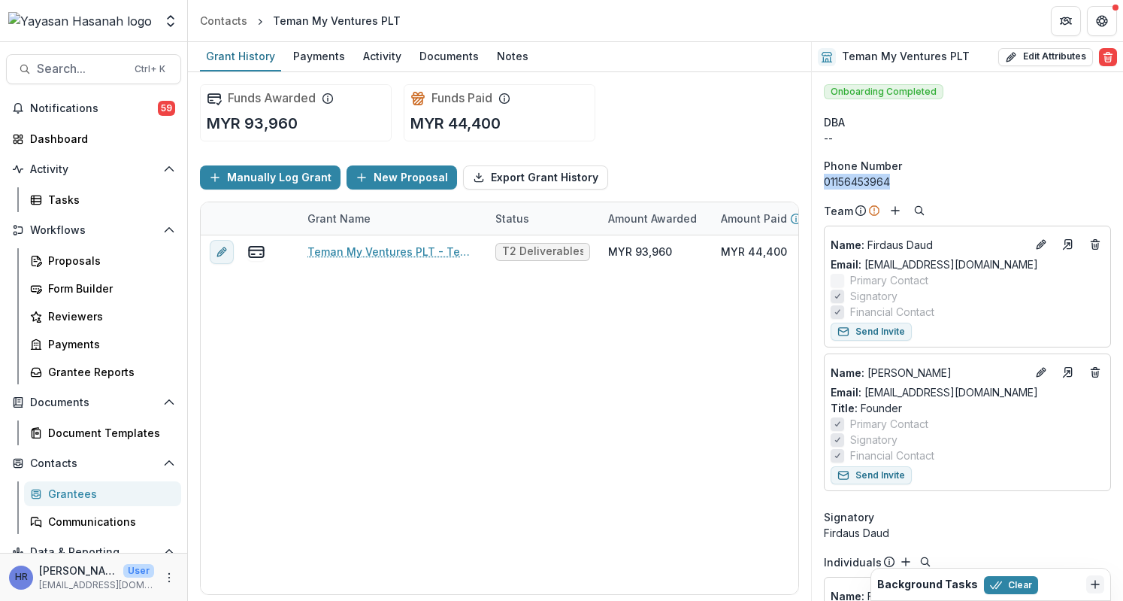
drag, startPoint x: 892, startPoint y: 184, endPoint x: 822, endPoint y: 181, distance: 70.0
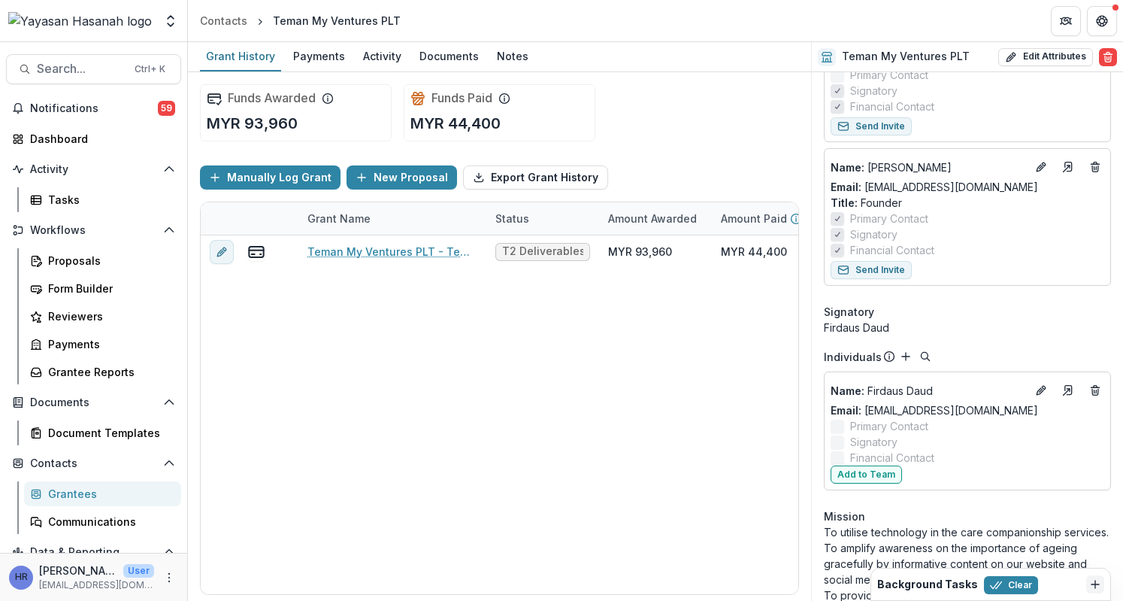
scroll to position [74, 0]
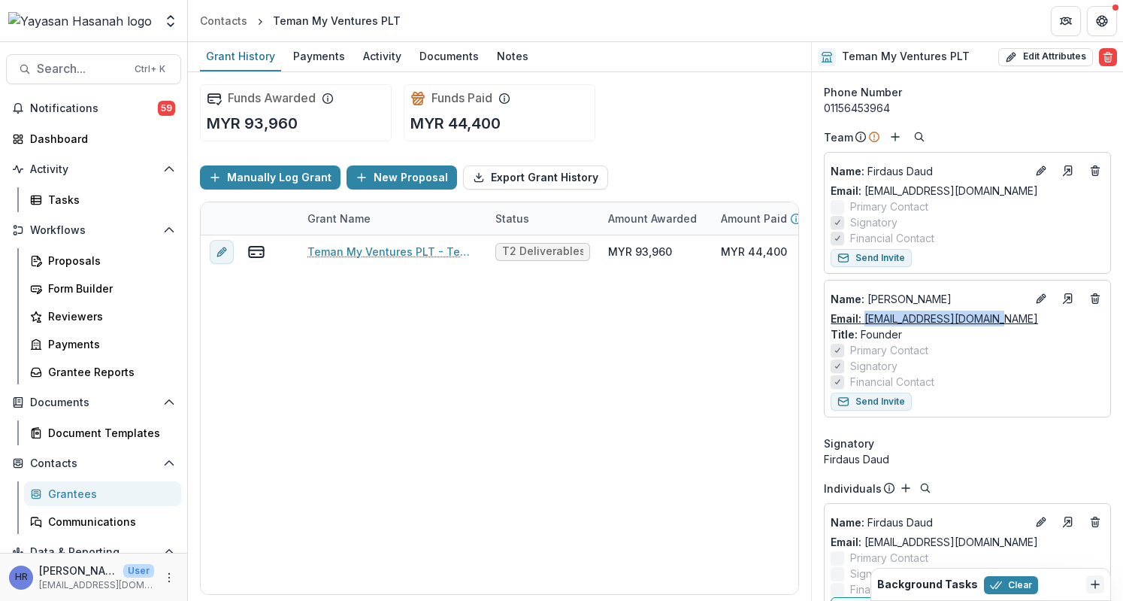
drag, startPoint x: 1006, startPoint y: 319, endPoint x: 865, endPoint y: 310, distance: 141.6
click at [865, 310] on div "Email: [EMAIL_ADDRESS][DOMAIN_NAME]" at bounding box center [968, 318] width 274 height 16
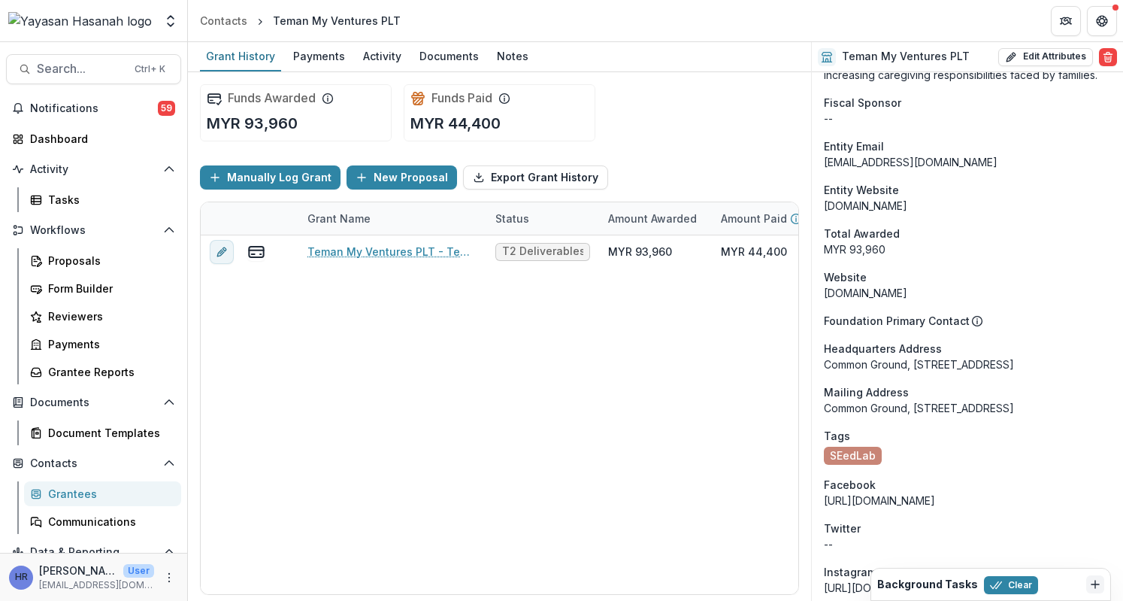
scroll to position [1013, 0]
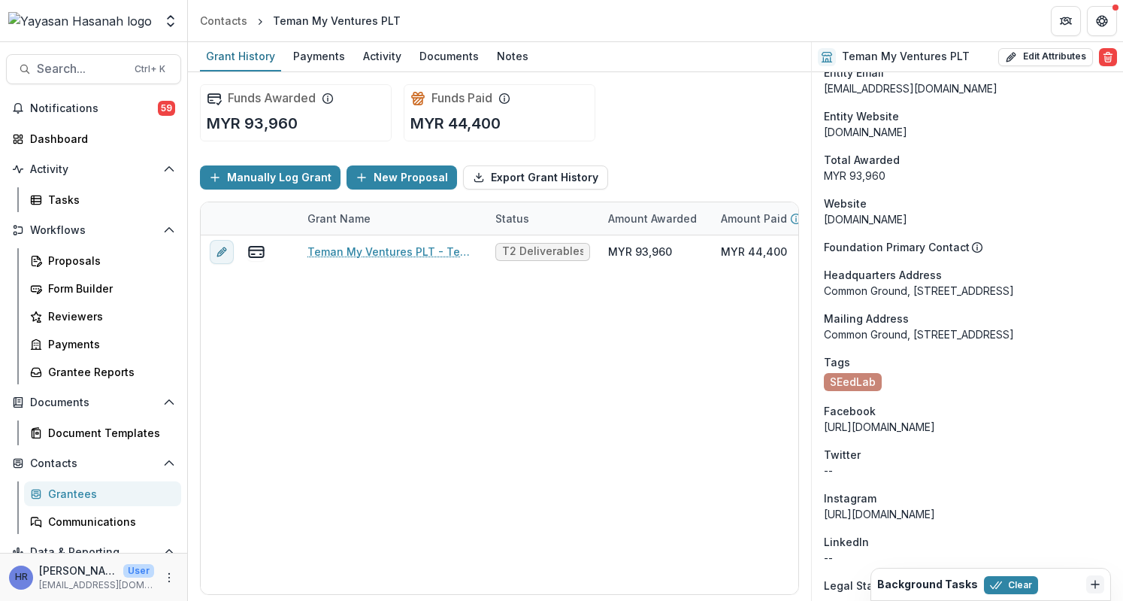
drag, startPoint x: 825, startPoint y: 287, endPoint x: 1110, endPoint y: 307, distance: 284.9
